Goal: Information Seeking & Learning: Learn about a topic

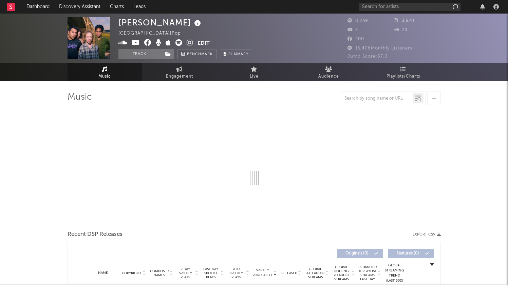
select select "1w"
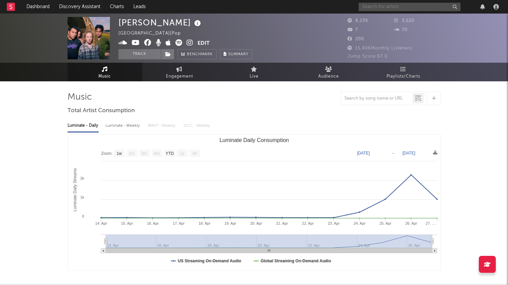
click at [379, 6] on input "text" at bounding box center [409, 7] width 102 height 8
type input "[PERSON_NAME]"
drag, startPoint x: 389, startPoint y: 5, endPoint x: 357, endPoint y: 5, distance: 32.5
click at [357, 5] on nav "Dashboard Discovery Assistant Charts Leads [PERSON_NAME]" at bounding box center [254, 7] width 508 height 14
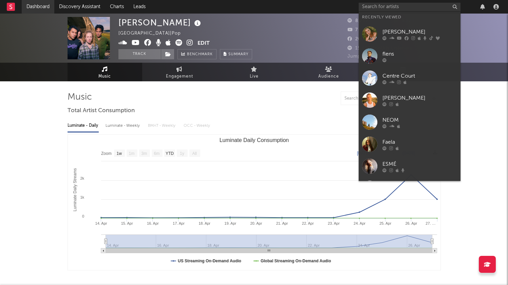
click at [36, 5] on link "Dashboard" at bounding box center [38, 7] width 33 height 14
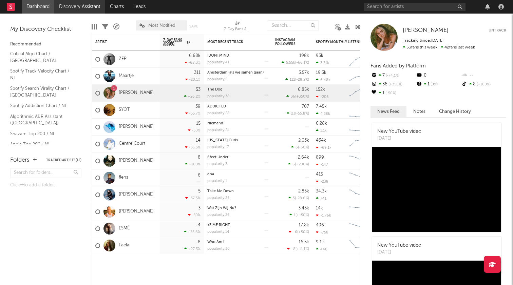
click at [87, 8] on link "Discovery Assistant" at bounding box center [79, 7] width 51 height 14
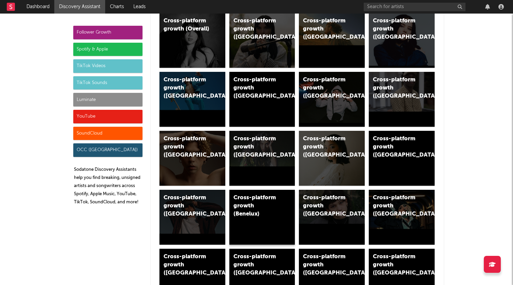
scroll to position [78, 0]
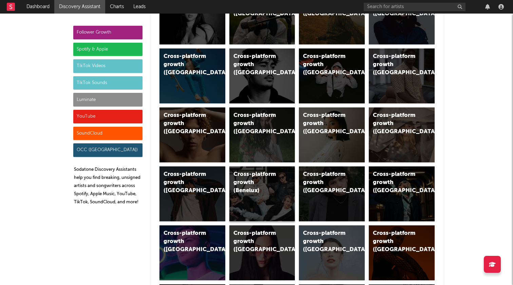
click at [259, 182] on div "Cross-platform growth (Benelux)" at bounding box center [256, 183] width 46 height 24
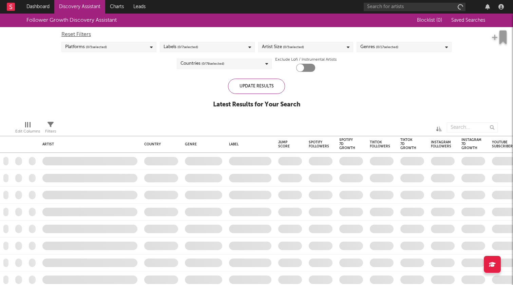
checkbox input "true"
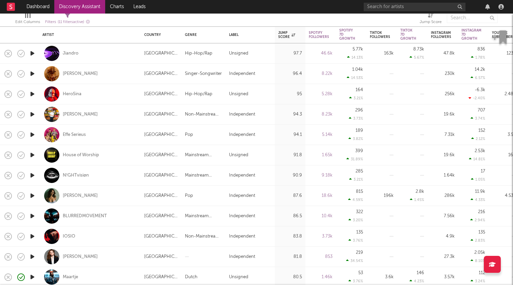
click at [33, 54] on icon "button" at bounding box center [32, 53] width 7 height 8
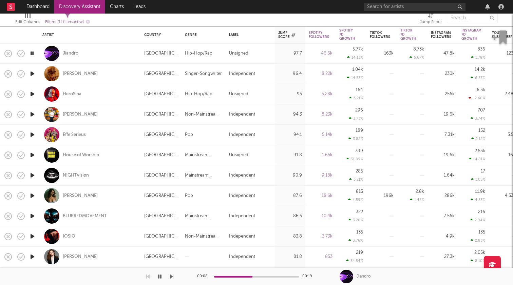
click at [33, 74] on icon "button" at bounding box center [32, 74] width 7 height 8
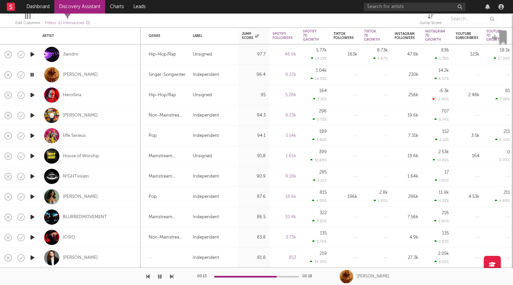
click at [33, 75] on icon "button" at bounding box center [32, 75] width 6 height 8
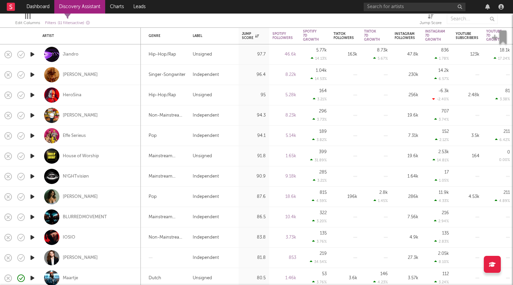
click at [34, 96] on icon "button" at bounding box center [32, 95] width 7 height 8
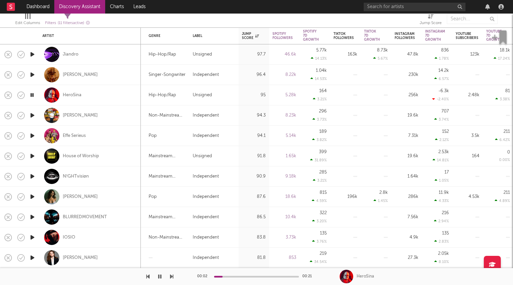
click at [34, 114] on icon "button" at bounding box center [32, 115] width 7 height 8
click at [34, 135] on icon "button" at bounding box center [32, 136] width 7 height 8
click at [34, 157] on icon "button" at bounding box center [32, 156] width 7 height 8
click at [33, 178] on icon "button" at bounding box center [32, 176] width 7 height 8
click at [32, 197] on icon "button" at bounding box center [32, 197] width 7 height 8
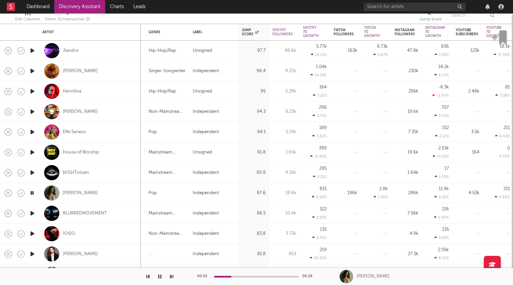
click at [32, 211] on icon "button" at bounding box center [32, 213] width 7 height 8
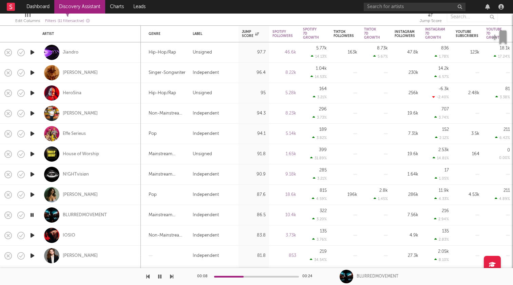
click at [31, 232] on icon "button" at bounding box center [32, 235] width 7 height 8
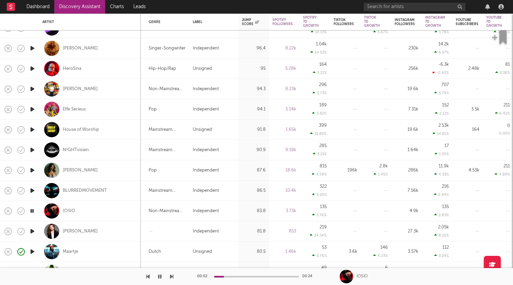
click at [32, 232] on icon "button" at bounding box center [32, 231] width 7 height 8
click at [32, 250] on icon "button" at bounding box center [32, 252] width 7 height 8
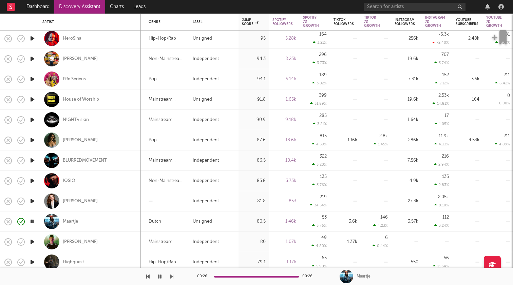
click at [34, 241] on icon "button" at bounding box center [32, 242] width 7 height 8
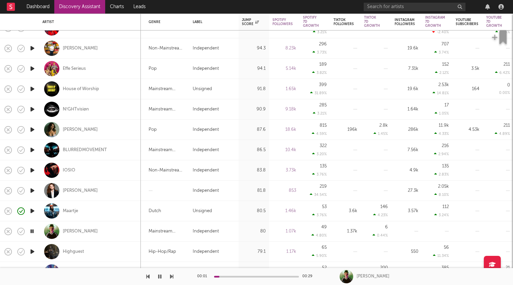
click at [33, 250] on icon "button" at bounding box center [32, 252] width 7 height 8
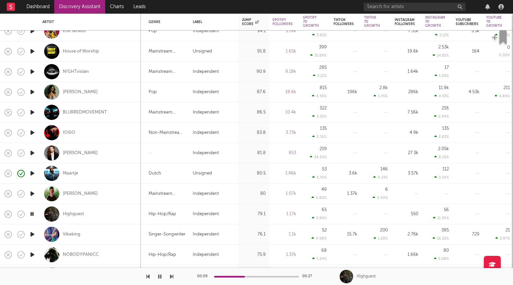
click at [33, 213] on icon "button" at bounding box center [32, 214] width 6 height 8
